Goal: Information Seeking & Learning: Learn about a topic

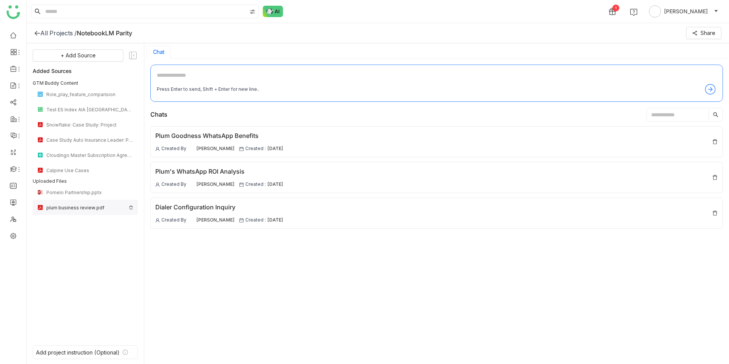
click at [73, 206] on div "plum business review.pdf" at bounding box center [85, 208] width 79 height 6
click at [98, 58] on button "+ Add Source" at bounding box center [78, 55] width 91 height 12
click at [100, 93] on span "Upload from Computer" at bounding box center [87, 92] width 50 height 7
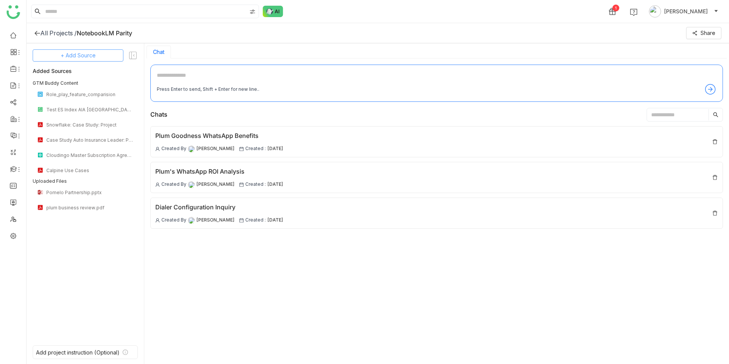
click at [86, 55] on span "+ Add Source" at bounding box center [78, 55] width 35 height 8
click at [88, 73] on span "GTM Buddy Content" at bounding box center [80, 76] width 44 height 7
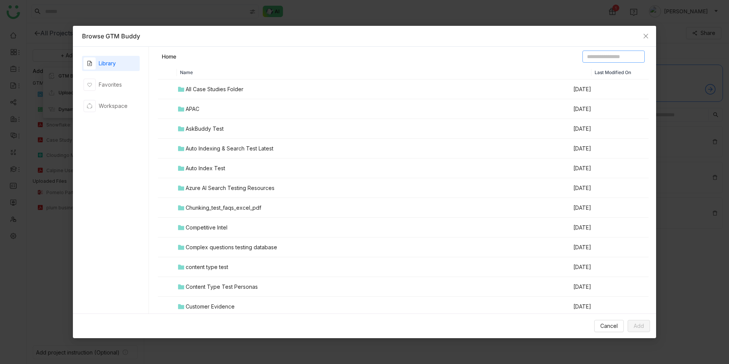
click at [587, 55] on input at bounding box center [614, 57] width 62 height 12
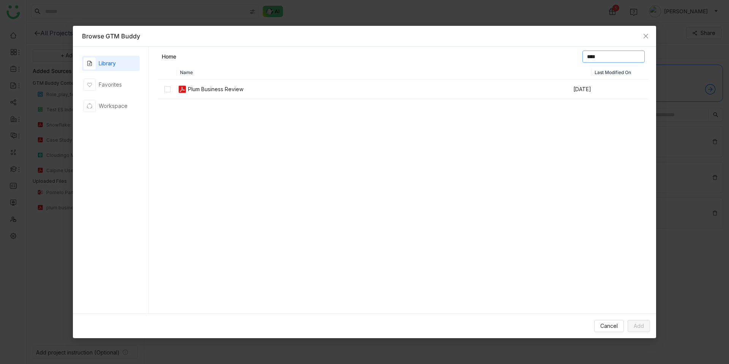
type input "****"
click at [170, 94] on td at bounding box center [167, 89] width 19 height 20
click at [641, 322] on span "Add" at bounding box center [639, 326] width 10 height 8
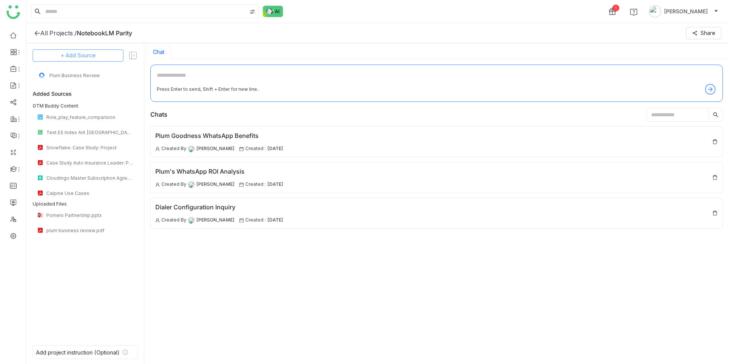
click at [96, 52] on button "+ Add Source" at bounding box center [78, 55] width 91 height 12
click at [97, 93] on span "Upload from Computer" at bounding box center [83, 92] width 50 height 7
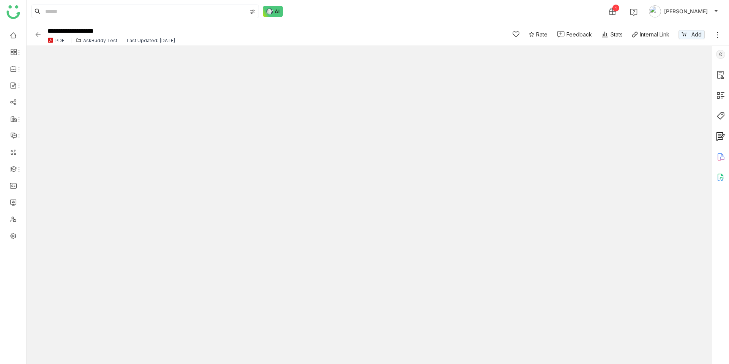
click at [714, 37] on div "Rate Feedback Stats Internal Link Add" at bounding box center [612, 34] width 218 height 11
click at [718, 36] on icon at bounding box center [718, 35] width 8 height 8
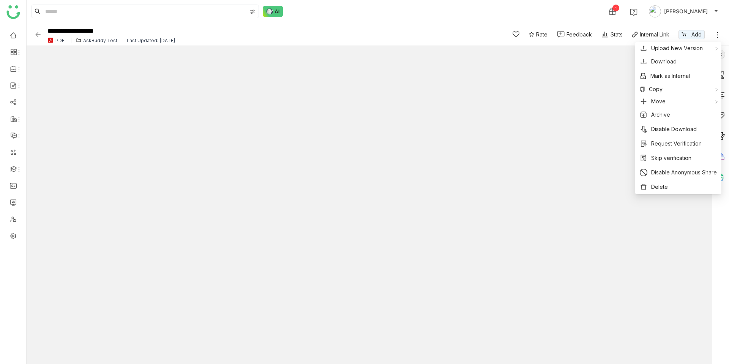
click at [88, 41] on div "AskBuddy Test" at bounding box center [100, 41] width 34 height 6
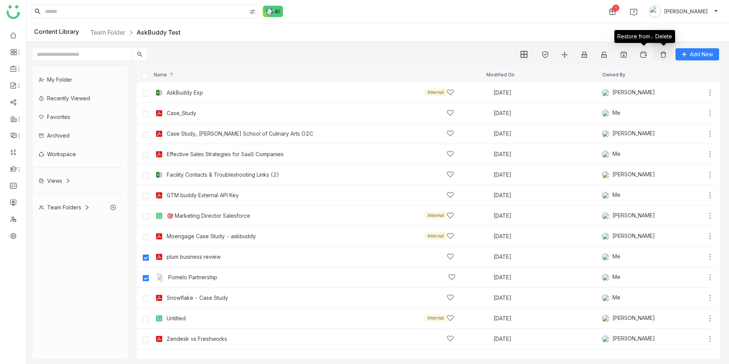
click at [662, 54] on img at bounding box center [664, 55] width 8 height 8
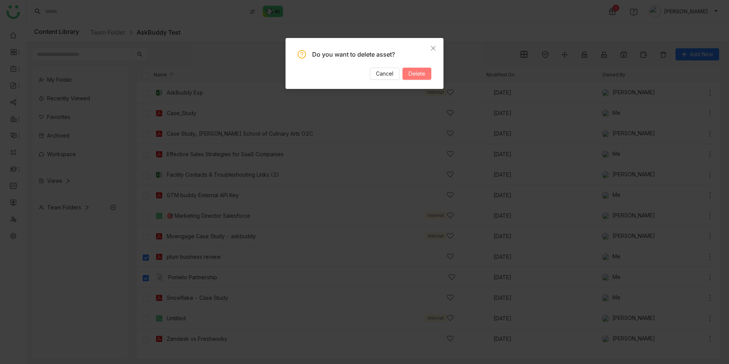
click at [427, 79] on button "Delete" at bounding box center [417, 74] width 29 height 12
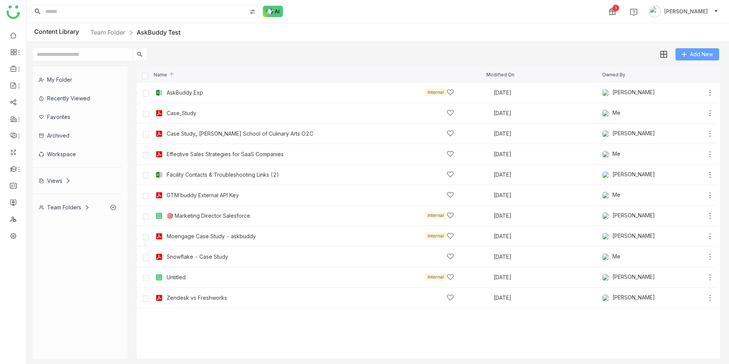
click at [688, 54] on button "Add New" at bounding box center [698, 54] width 44 height 12
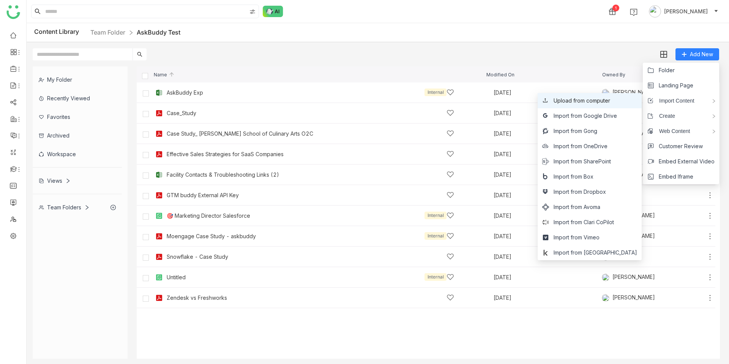
click at [610, 99] on span "Upload from computer" at bounding box center [582, 100] width 57 height 8
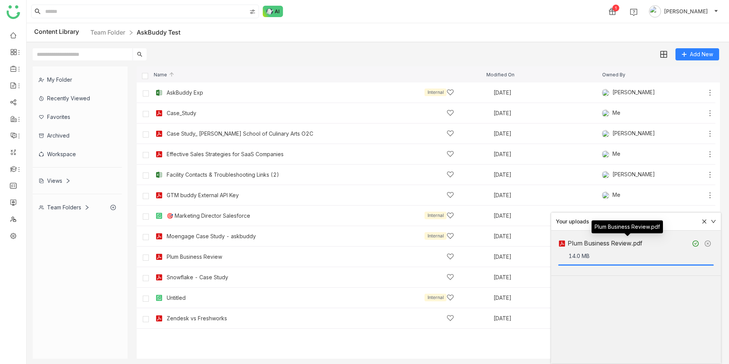
click at [592, 246] on div "Plum Business Review.pdf" at bounding box center [628, 242] width 120 height 9
click at [215, 254] on div "Plum Business Review" at bounding box center [194, 257] width 55 height 6
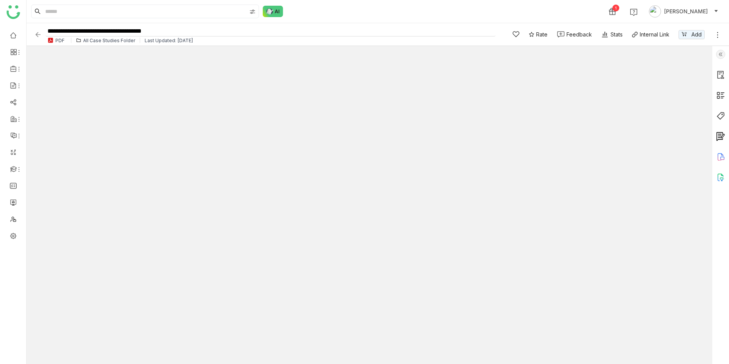
click at [224, 31] on input "**********" at bounding box center [271, 31] width 450 height 10
click at [85, 29] on input "**********" at bounding box center [271, 31] width 450 height 10
click at [82, 32] on input "**********" at bounding box center [271, 31] width 450 height 10
type input "**********"
click at [309, 17] on div "1 [PERSON_NAME]" at bounding box center [378, 11] width 703 height 23
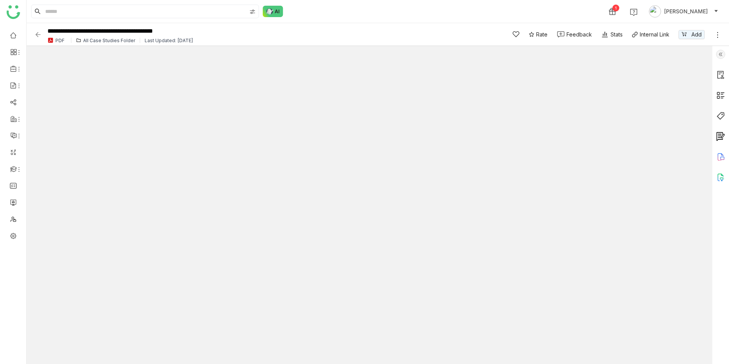
click at [112, 39] on div "All Case Studies Folder" at bounding box center [109, 41] width 52 height 6
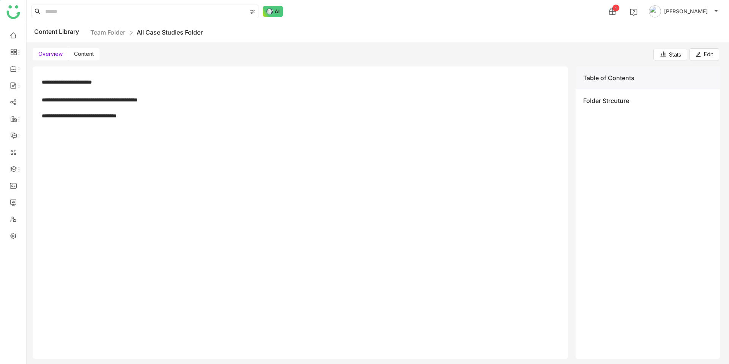
click at [84, 52] on span "Content" at bounding box center [84, 54] width 20 height 6
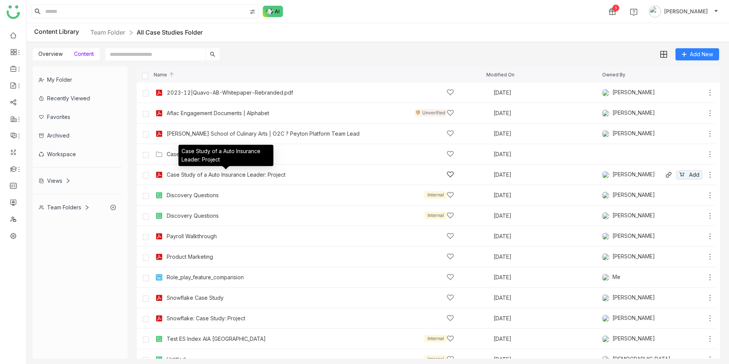
click at [270, 174] on div "Case Study of a Auto Insurance Leader: Project" at bounding box center [226, 175] width 119 height 6
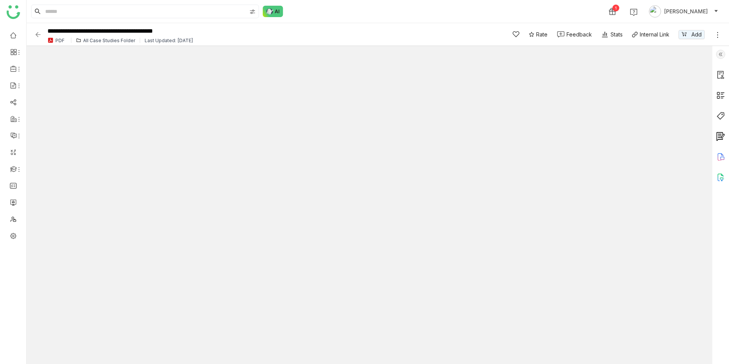
click at [128, 38] on div "All Case Studies Folder" at bounding box center [109, 41] width 52 height 6
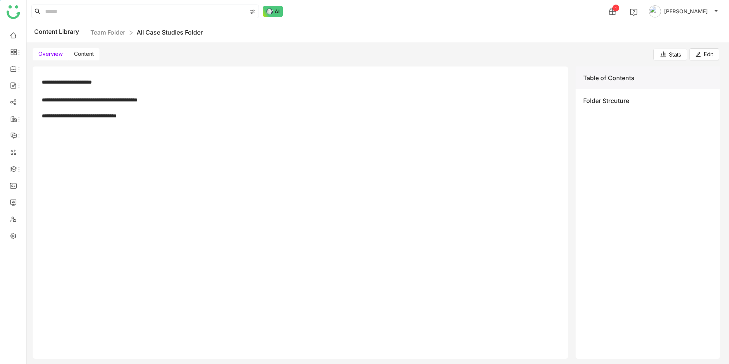
click at [84, 56] on span "Content" at bounding box center [84, 54] width 20 height 6
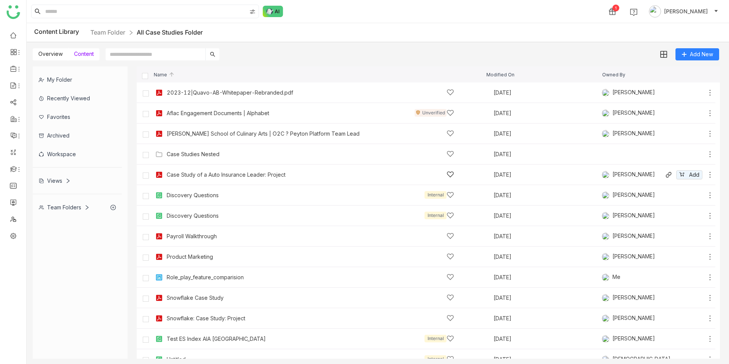
click at [709, 177] on icon at bounding box center [710, 175] width 8 height 8
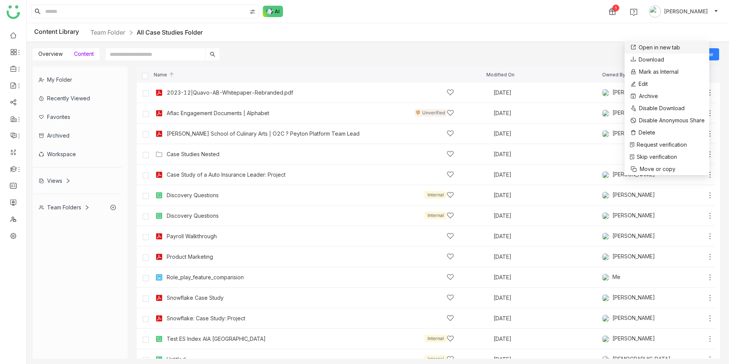
click at [645, 44] on link "Open in new tab" at bounding box center [654, 47] width 51 height 8
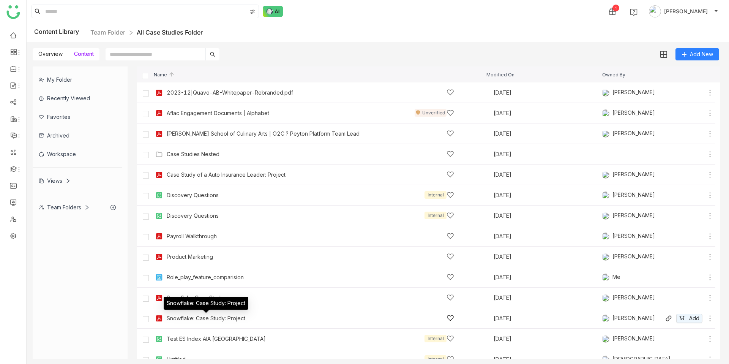
click at [209, 317] on div "Snowflake: Case Study: Project" at bounding box center [206, 318] width 79 height 6
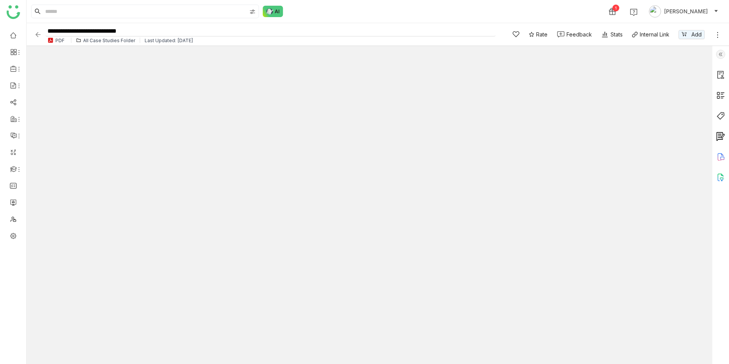
click at [79, 30] on input "**********" at bounding box center [271, 31] width 450 height 10
type input "**********"
click at [364, 11] on div "1 [PERSON_NAME]" at bounding box center [378, 11] width 703 height 23
